Goal: Task Accomplishment & Management: Use online tool/utility

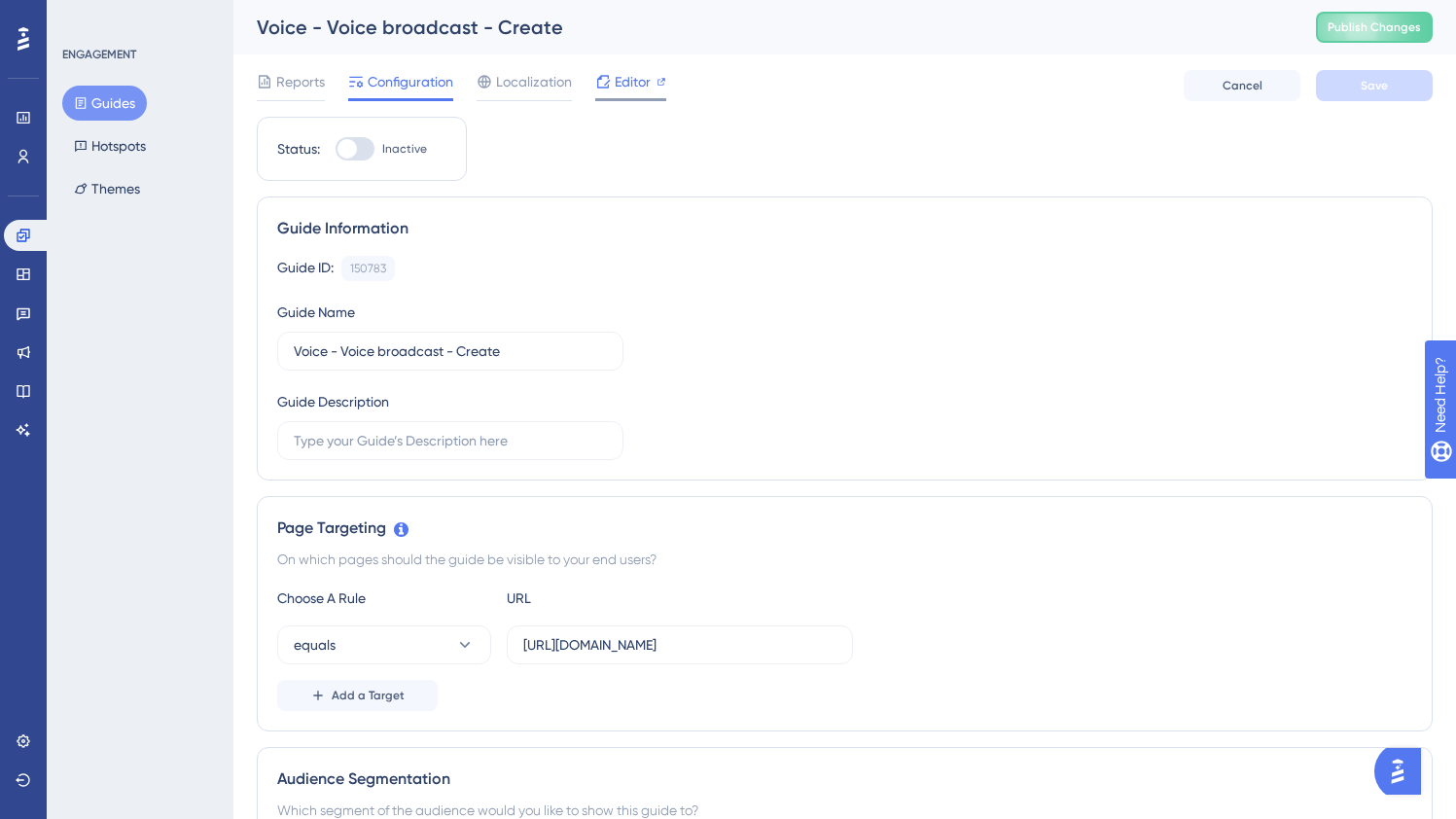
click at [617, 84] on span "Editor" at bounding box center [633, 82] width 36 height 24
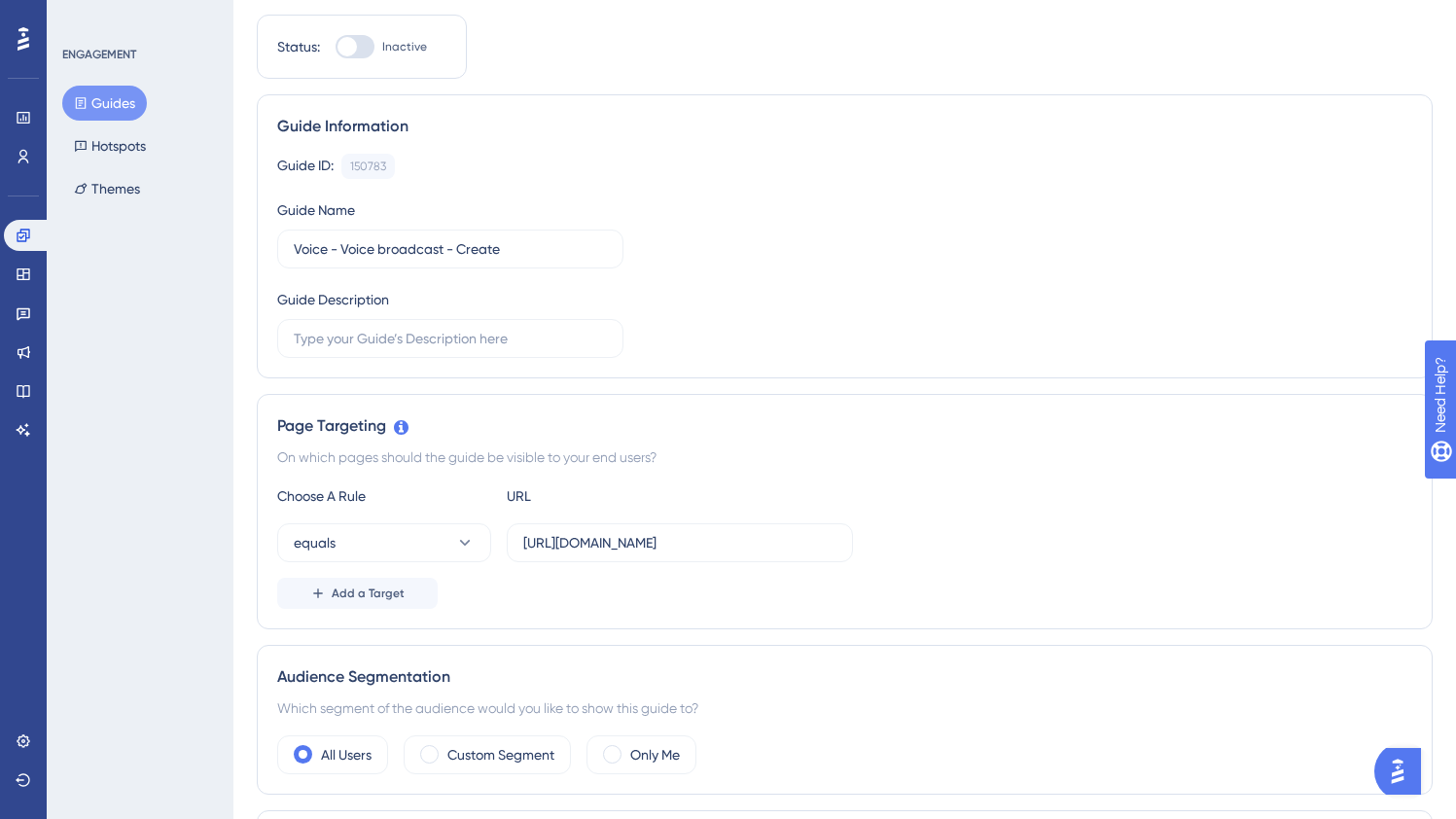
scroll to position [377, 0]
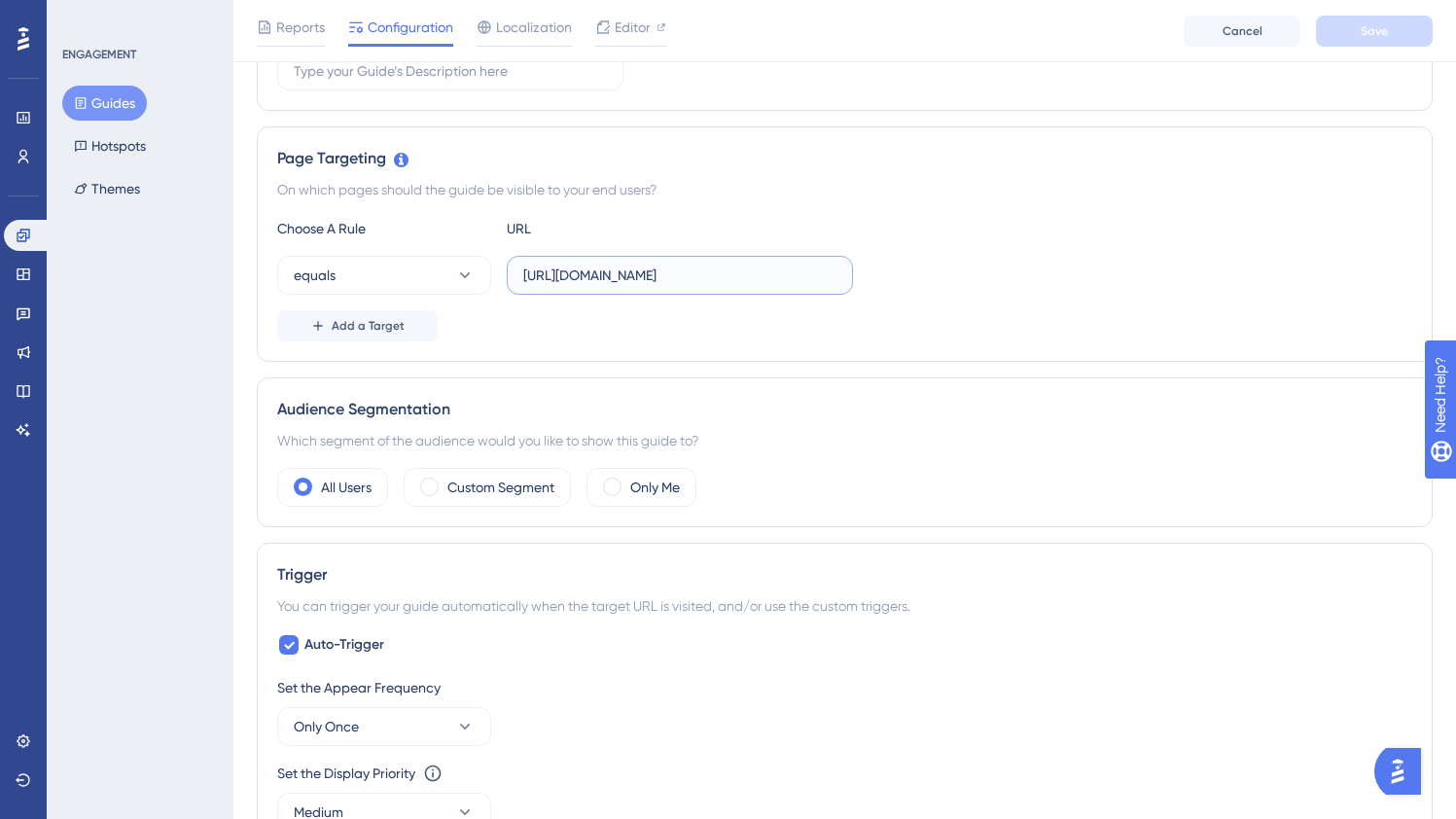
click at [654, 280] on input "[URL][DOMAIN_NAME]" at bounding box center [679, 276] width 313 height 22
drag, startPoint x: 703, startPoint y: 280, endPoint x: 913, endPoint y: 288, distance: 210.2
click at [913, 288] on div "equals [URL][DOMAIN_NAME]" at bounding box center [844, 275] width 1135 height 39
click at [679, 269] on input "[URL][DOMAIN_NAME]" at bounding box center [679, 276] width 313 height 22
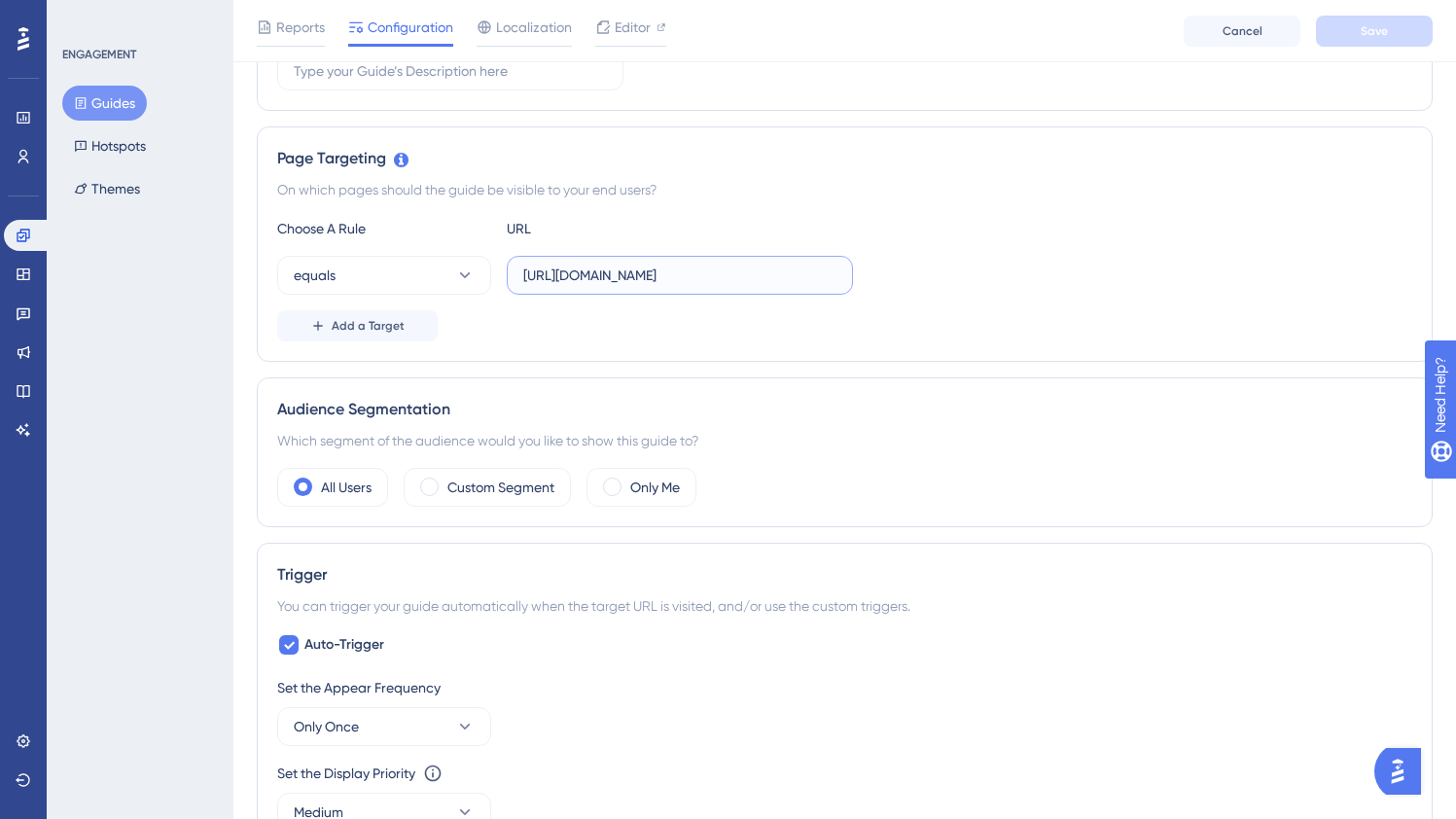
click at [679, 269] on input "[URL][DOMAIN_NAME]" at bounding box center [679, 276] width 313 height 22
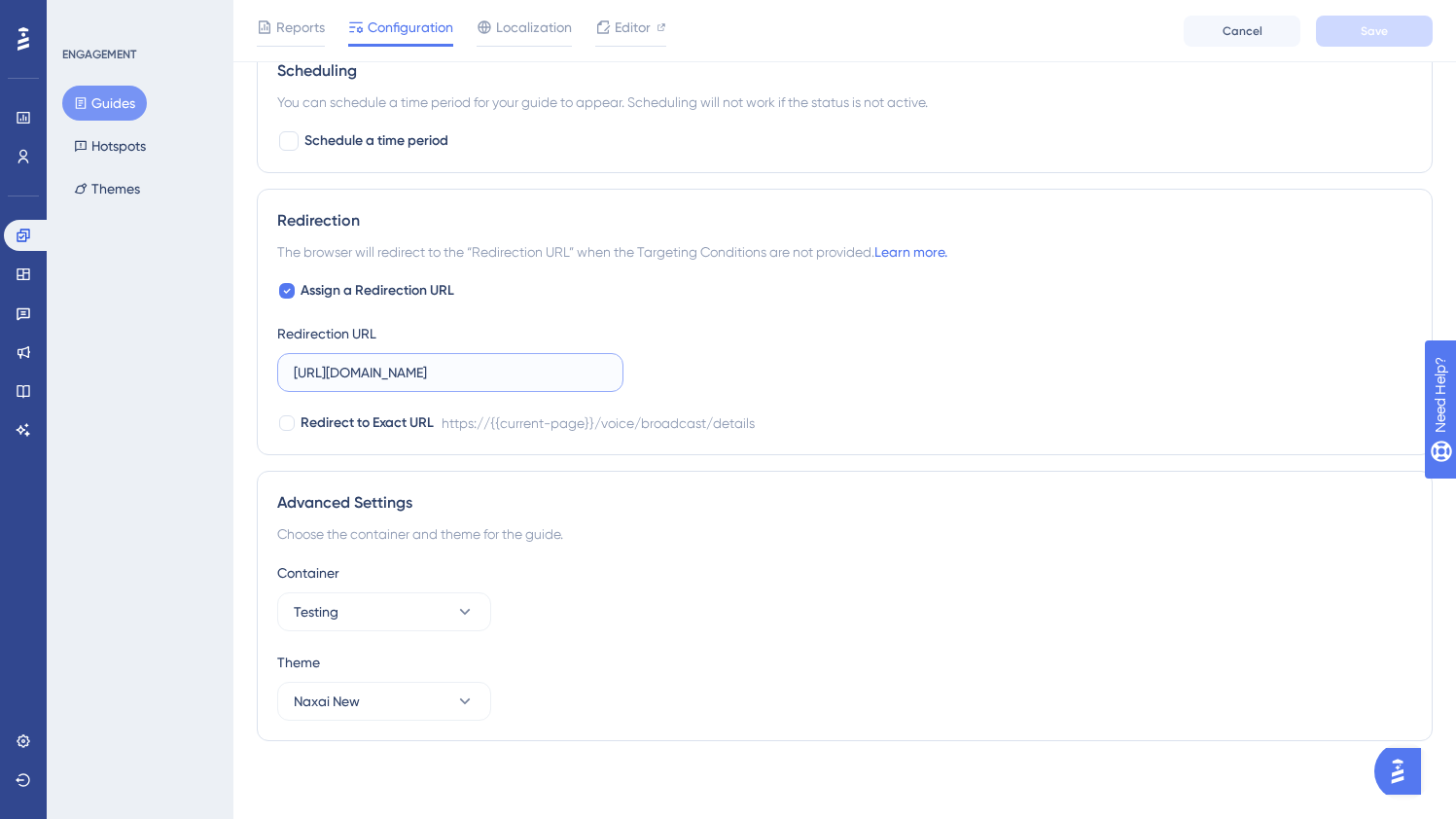
scroll to position [0, 0]
click at [491, 375] on input "[URL][DOMAIN_NAME]" at bounding box center [450, 372] width 313 height 22
drag, startPoint x: 592, startPoint y: 380, endPoint x: 776, endPoint y: 382, distance: 184.0
click at [776, 382] on div "Assign a Redirection URL Redirection URL [URL][DOMAIN_NAME] Redirect to Exact U…" at bounding box center [844, 356] width 1135 height 155
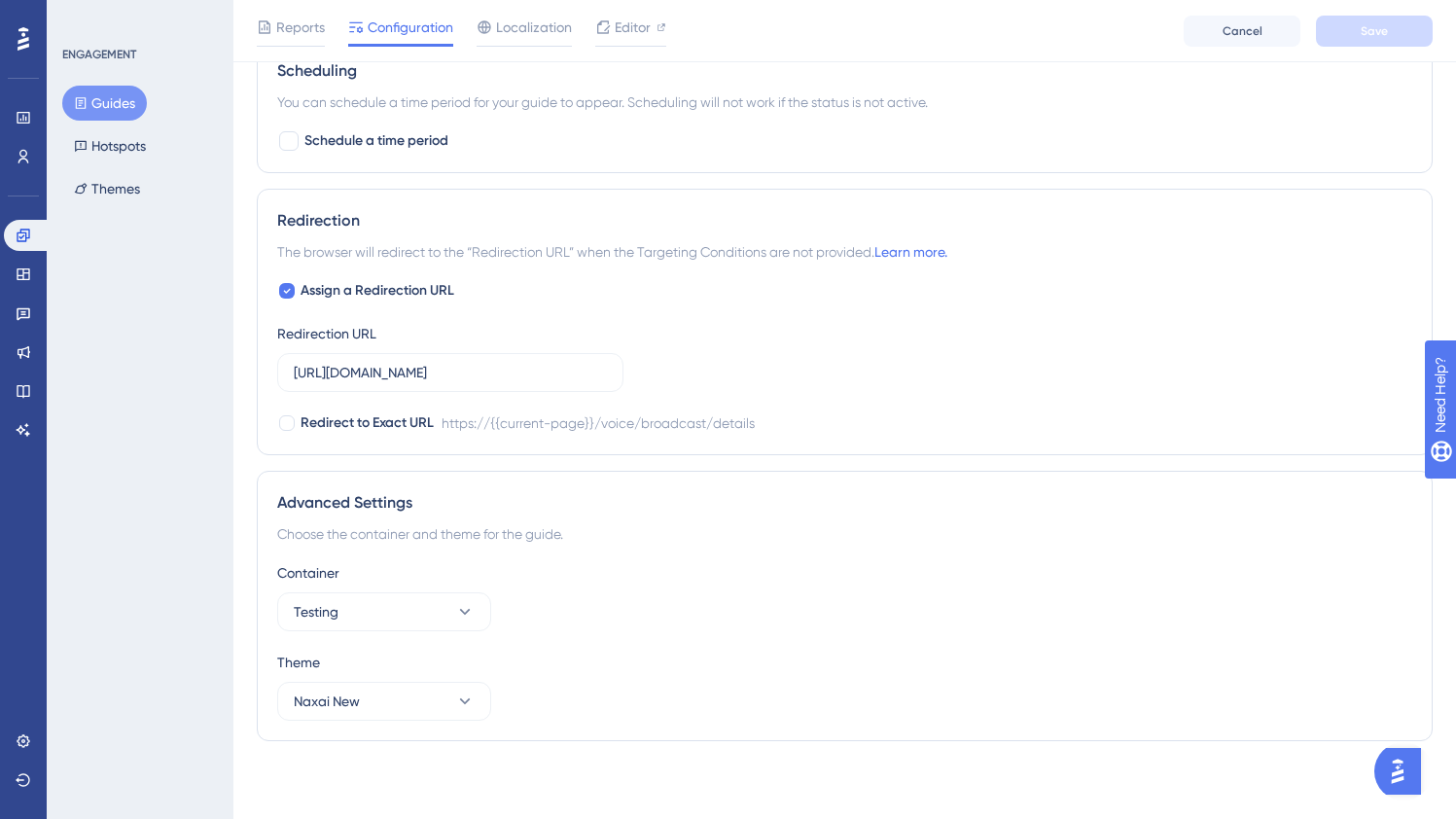
scroll to position [0, 0]
click at [770, 391] on div "Assign a Redirection URL Redirection URL [URL][DOMAIN_NAME] Redirect to Exact U…" at bounding box center [844, 356] width 1135 height 155
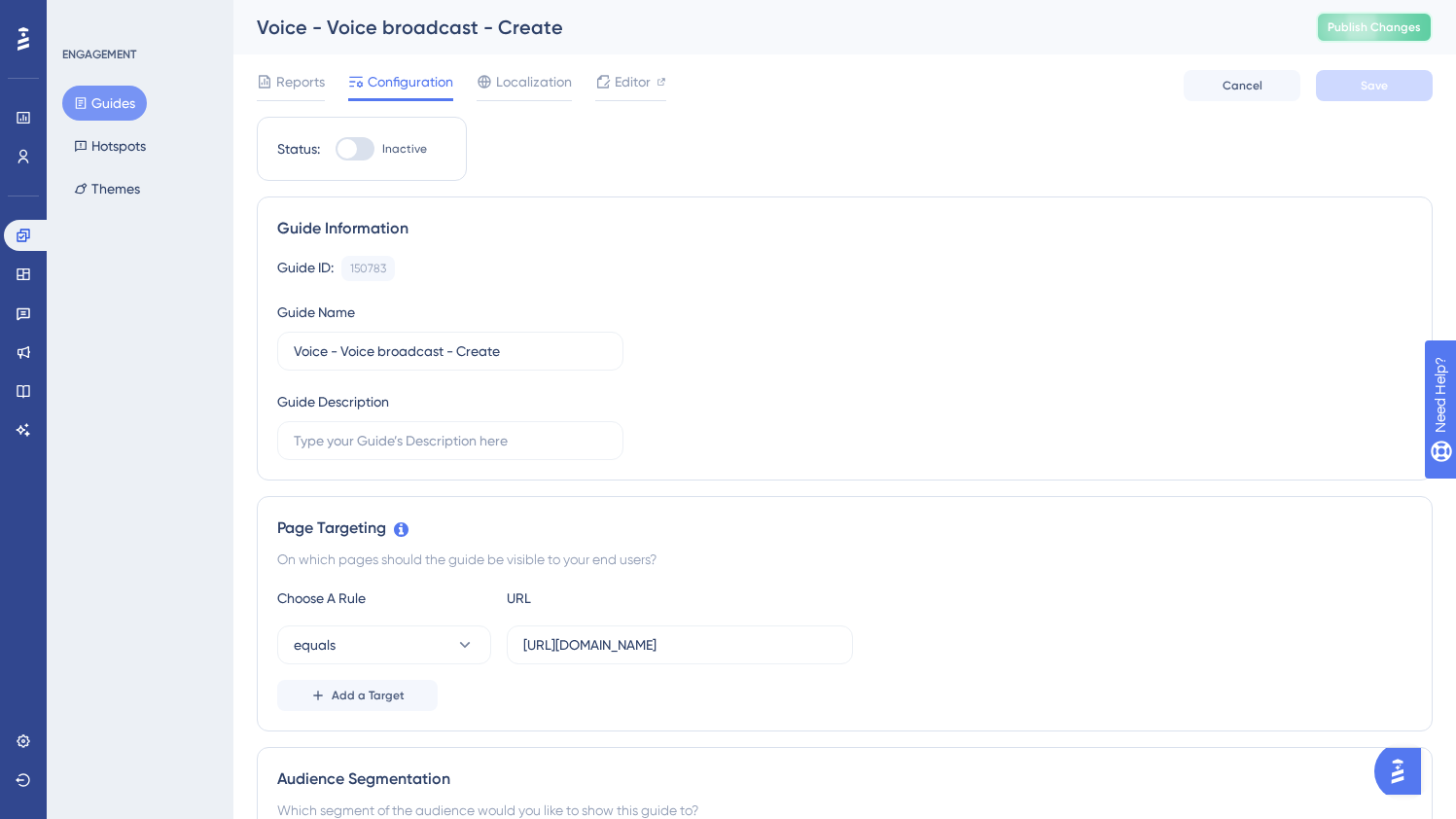
click at [1384, 30] on span "Publish Changes" at bounding box center [1374, 28] width 93 height 16
